Goal: Task Accomplishment & Management: Use online tool/utility

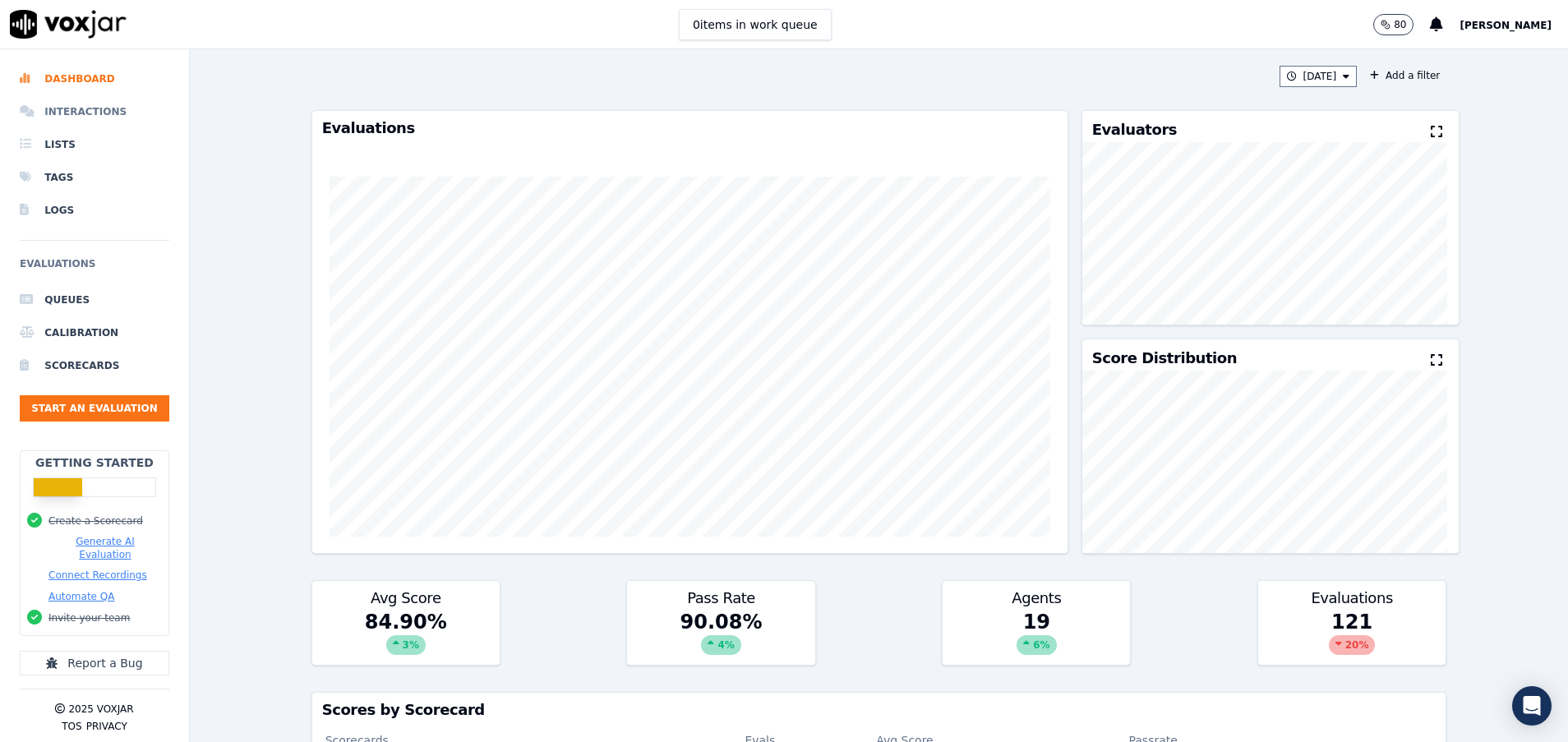
click at [59, 116] on li "Interactions" at bounding box center [94, 112] width 149 height 33
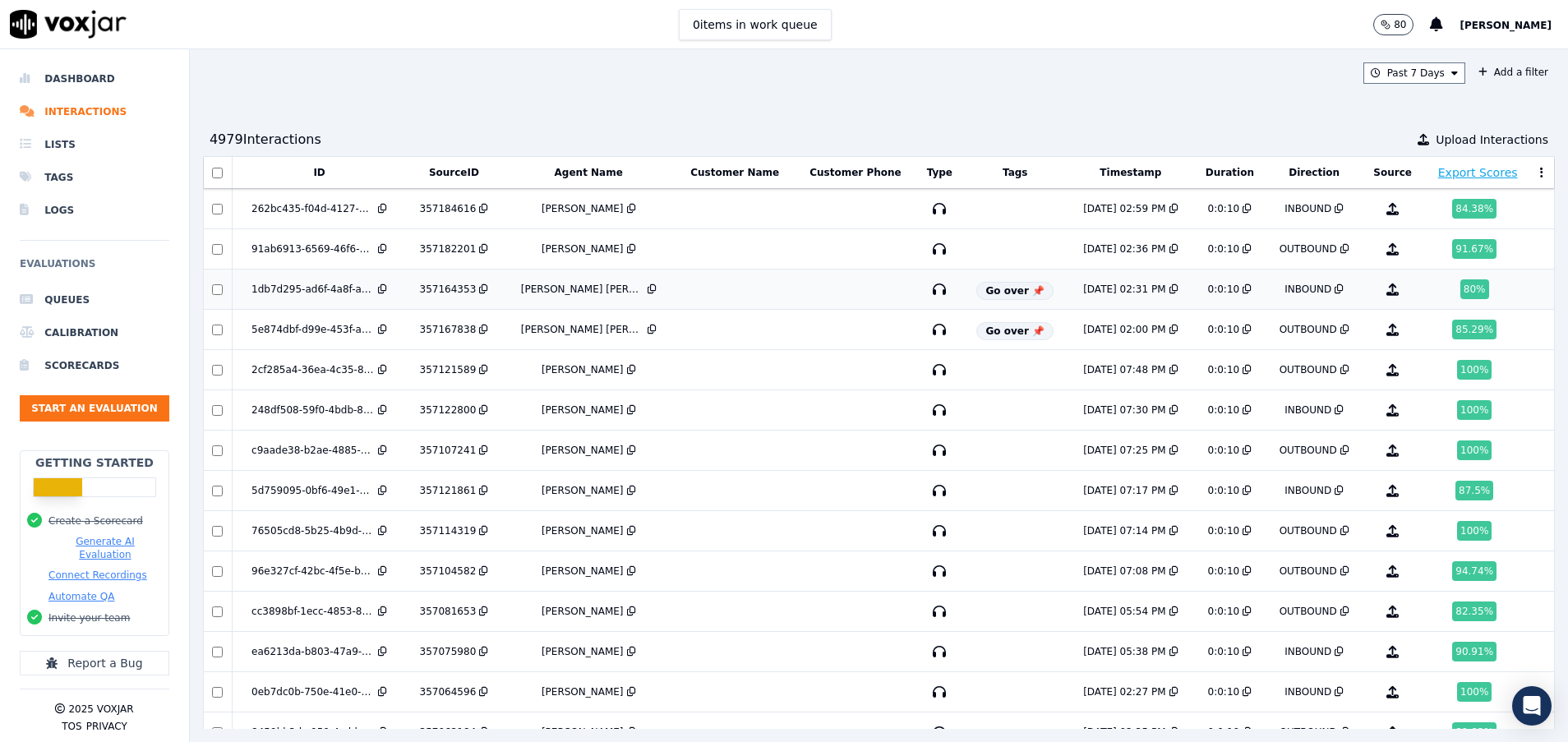
click at [1460, 286] on div "80 %" at bounding box center [1474, 289] width 29 height 20
click at [1165, 326] on button at bounding box center [1172, 329] width 13 height 13
click at [1452, 321] on div "85.29 %" at bounding box center [1474, 329] width 45 height 20
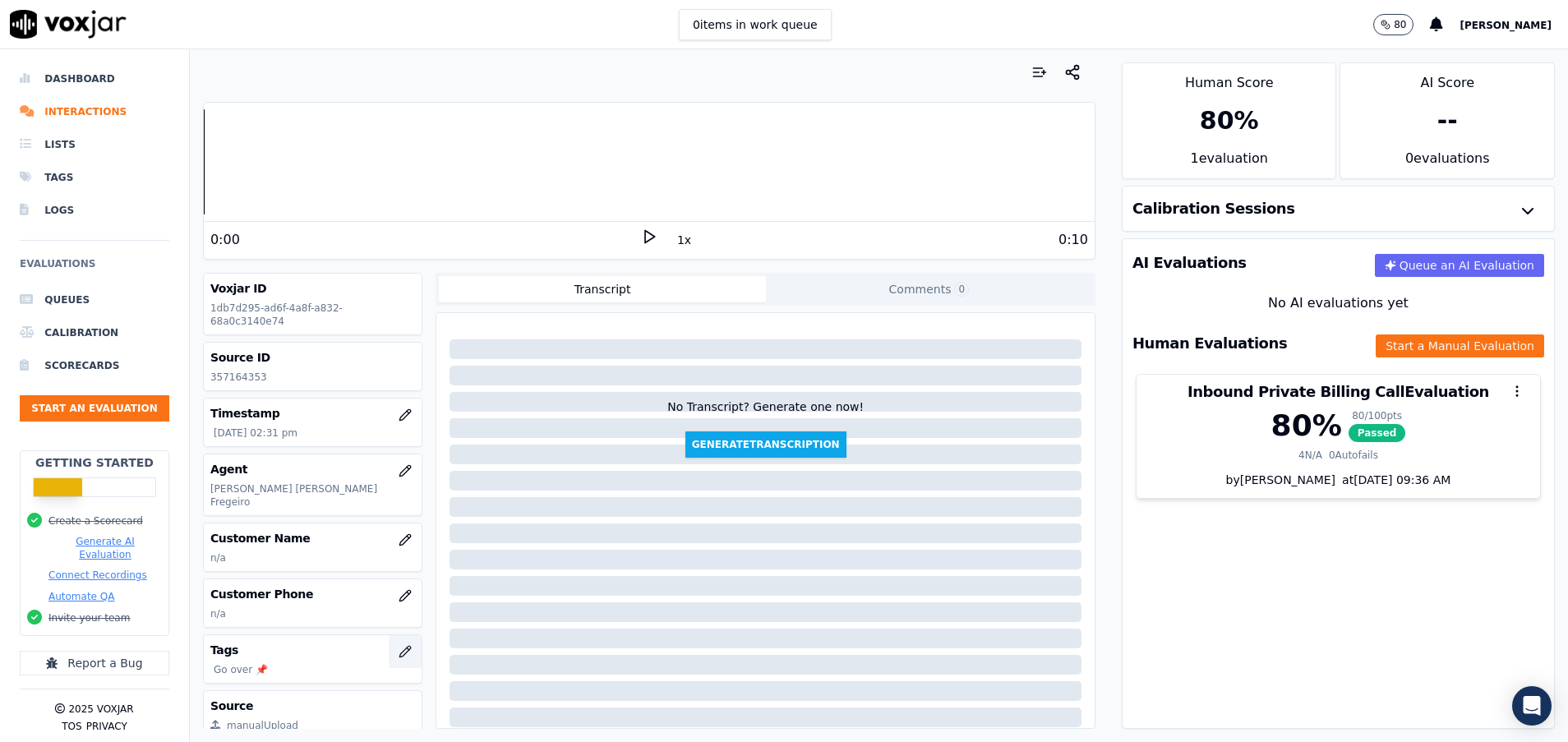
click at [398, 645] on icon "button" at bounding box center [404, 652] width 13 height 13
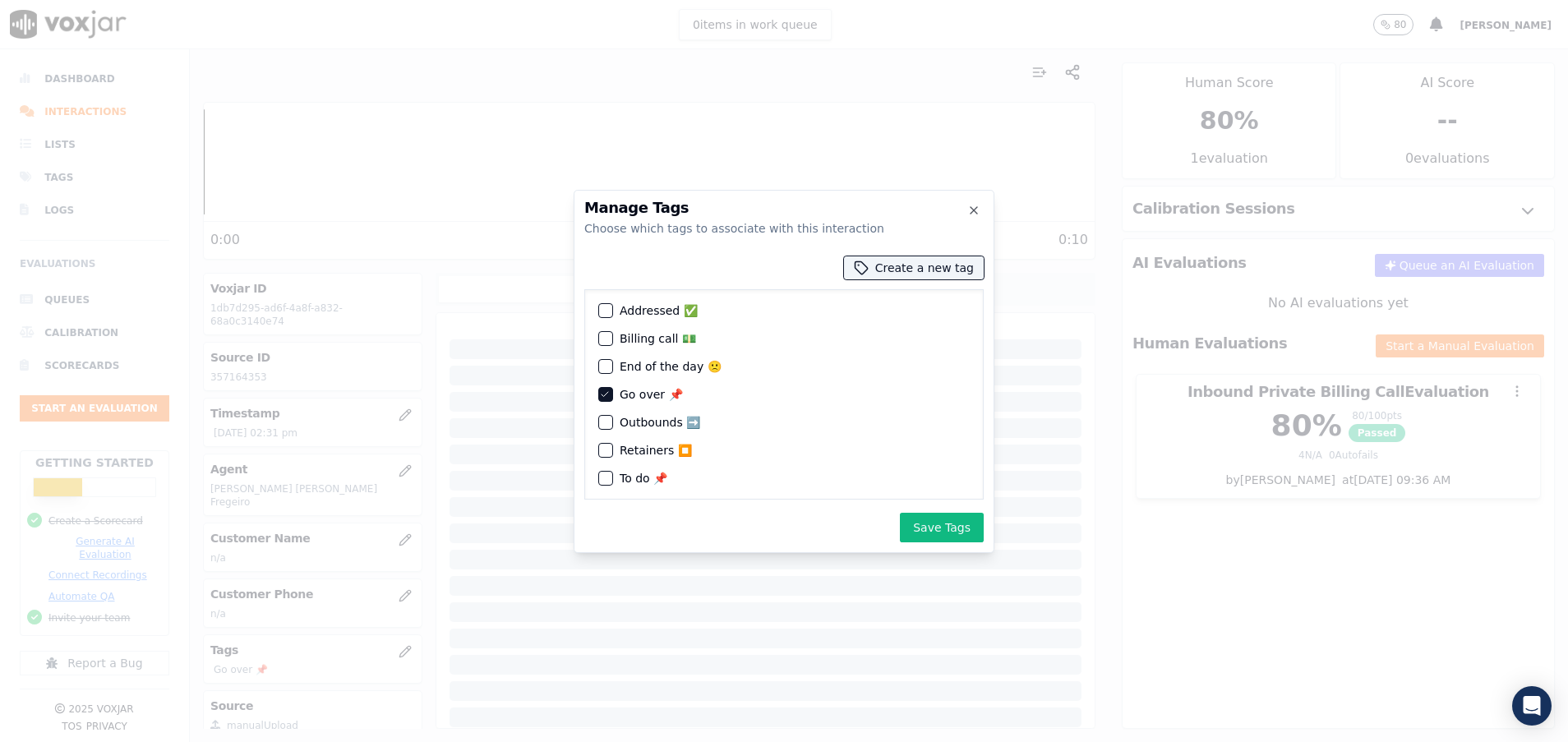
click at [605, 386] on div "Go over 📌" at bounding box center [784, 394] width 385 height 28
click at [610, 305] on div "button" at bounding box center [605, 311] width 12 height 12
click at [606, 395] on icon "button" at bounding box center [604, 395] width 6 height 5
click at [953, 529] on button "Save Tags" at bounding box center [942, 527] width 84 height 30
